Goal: Task Accomplishment & Management: Manage account settings

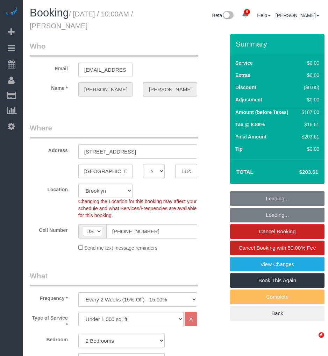
select select "NY"
select select "2"
select select "spot1"
select select "number:89"
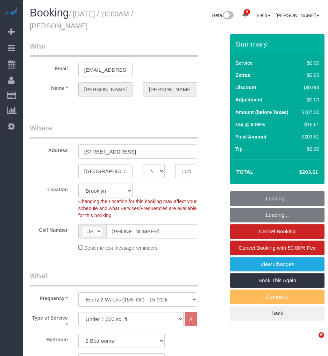
select select "number:90"
select select "number:15"
select select "number:5"
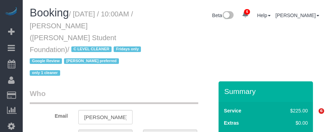
select select "NY"
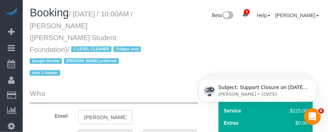
select select "string:[GEOGRAPHIC_DATA]"
select select "180"
select select "number:57"
select select "number:71"
select select "number:15"
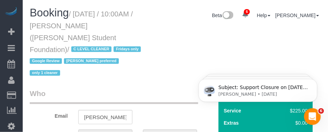
select select "number:5"
select select "number:21"
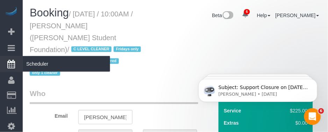
select select "object:951"
select select "string:stripe-pm_1OXFBF4VGloSiKo7ul1yVpDq"
select select "spot1"
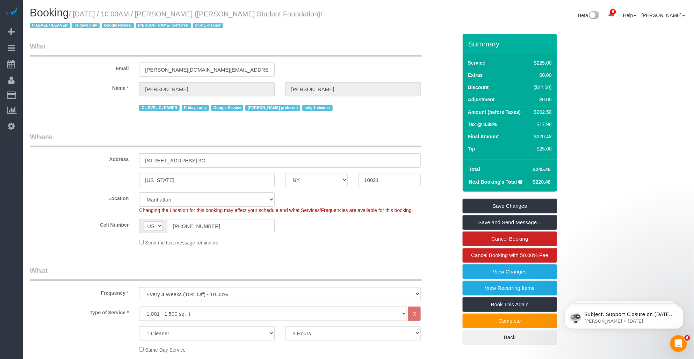
drag, startPoint x: 32, startPoint y: 92, endPoint x: 173, endPoint y: 86, distance: 140.5
click at [34, 93] on link "Customers" at bounding box center [66, 95] width 87 height 14
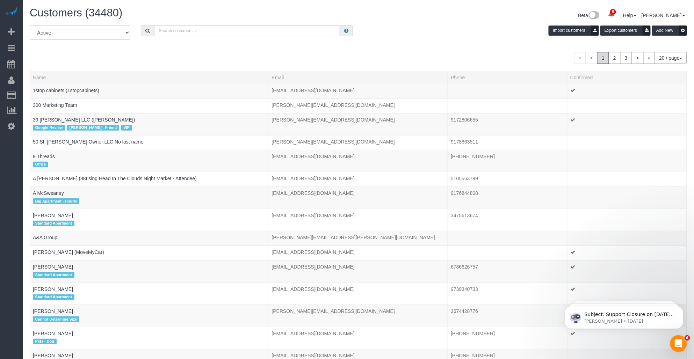
click at [182, 29] on input "text" at bounding box center [247, 30] width 186 height 11
paste input "[PERSON_NAME]"
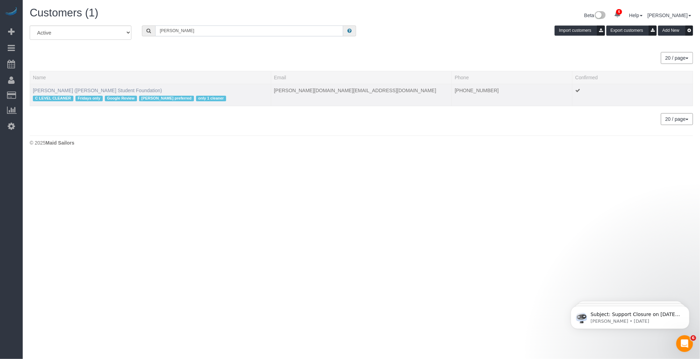
type input "[PERSON_NAME]"
click at [68, 89] on link "[PERSON_NAME] ([PERSON_NAME] Student Foundation)" at bounding box center [97, 91] width 129 height 6
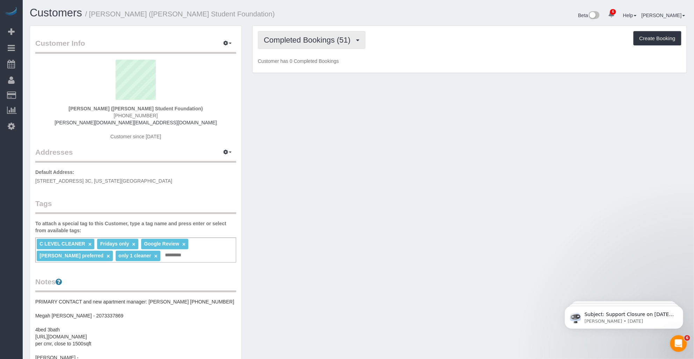
click at [318, 46] on button "Completed Bookings (51)" at bounding box center [312, 40] width 108 height 18
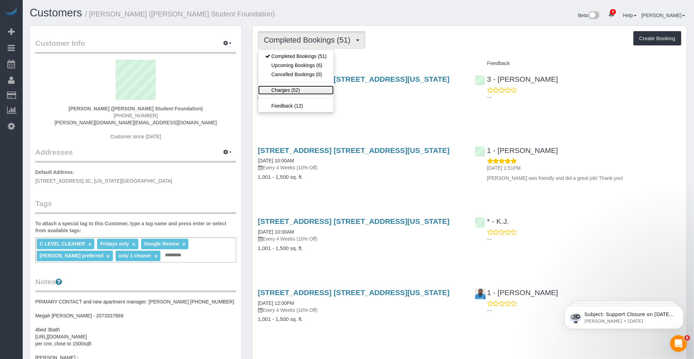
click at [285, 88] on link "Charges (52)" at bounding box center [295, 90] width 75 height 9
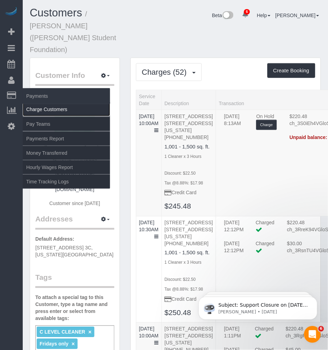
click at [39, 111] on link "Charge Customers" at bounding box center [66, 109] width 87 height 14
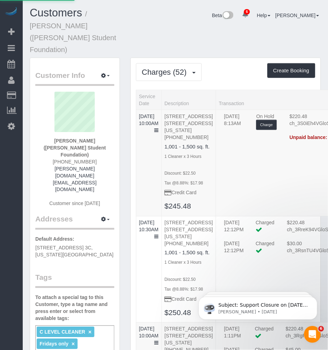
select select
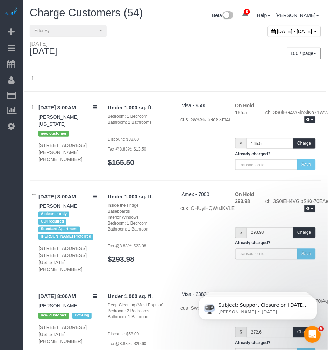
click at [277, 33] on span "[DATE] - [DATE]" at bounding box center [294, 32] width 35 height 6
type input "**********"
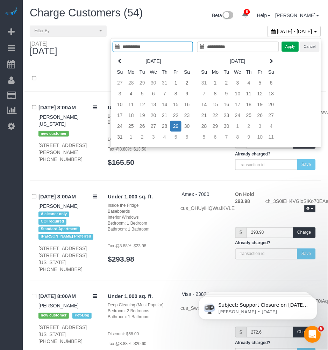
click at [175, 124] on td "29" at bounding box center [175, 126] width 11 height 11
type input "**********"
click at [287, 47] on button "Apply" at bounding box center [289, 47] width 17 height 10
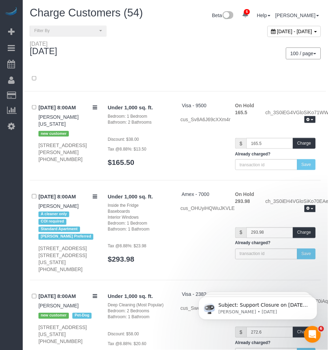
click at [204, 61] on div "100 / page 10 / page 20 / page 30 / page 40 / page 50 / page 100 / page" at bounding box center [250, 54] width 151 height 26
